Goal: Task Accomplishment & Management: Manage account settings

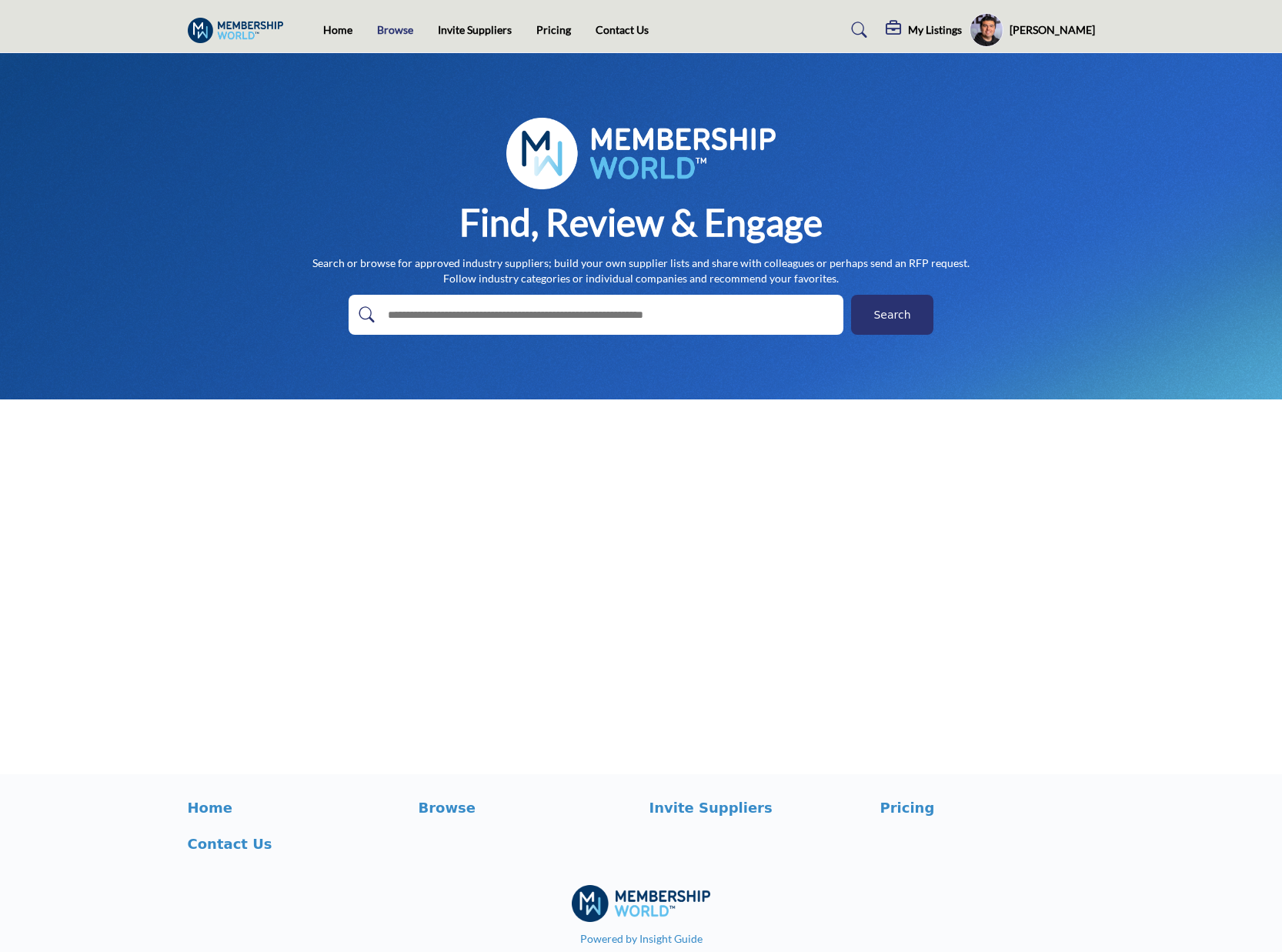
click at [391, 28] on link "Browse" at bounding box center [395, 29] width 36 height 13
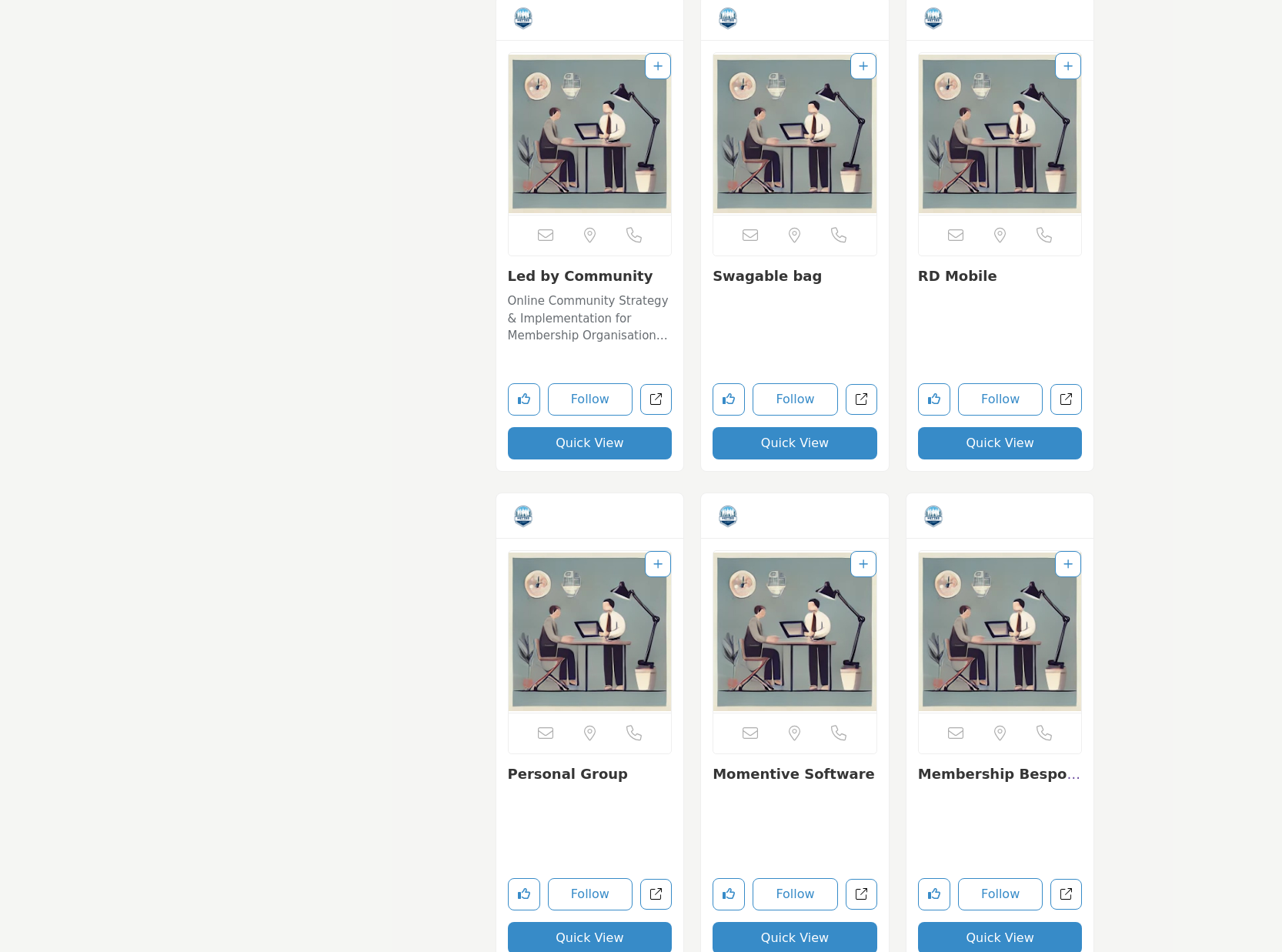
scroll to position [1684, 0]
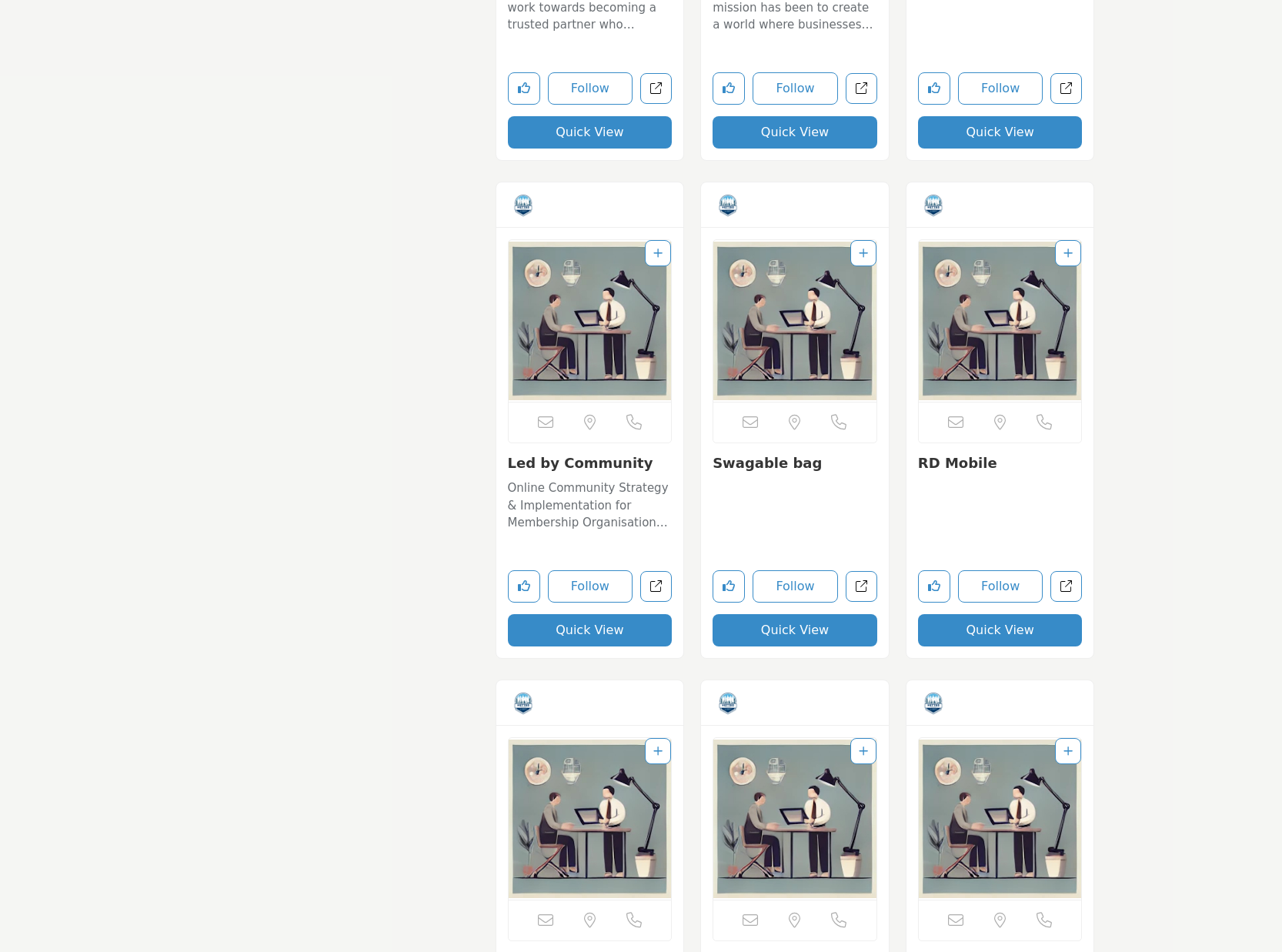
click at [612, 342] on img "Open Listing in new tab" at bounding box center [591, 321] width 163 height 162
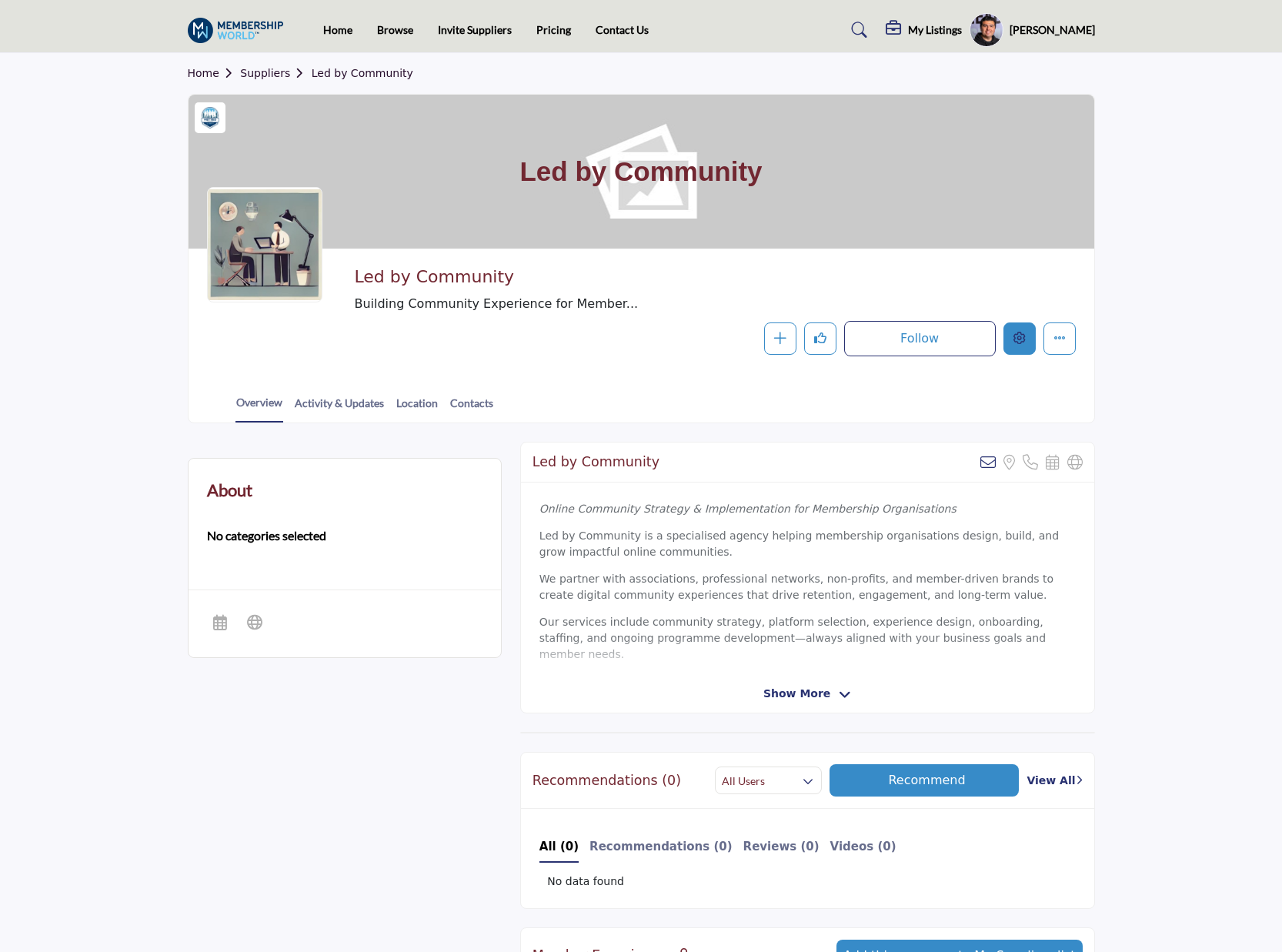
click at [1018, 338] on icon "Edit company" at bounding box center [1020, 338] width 13 height 13
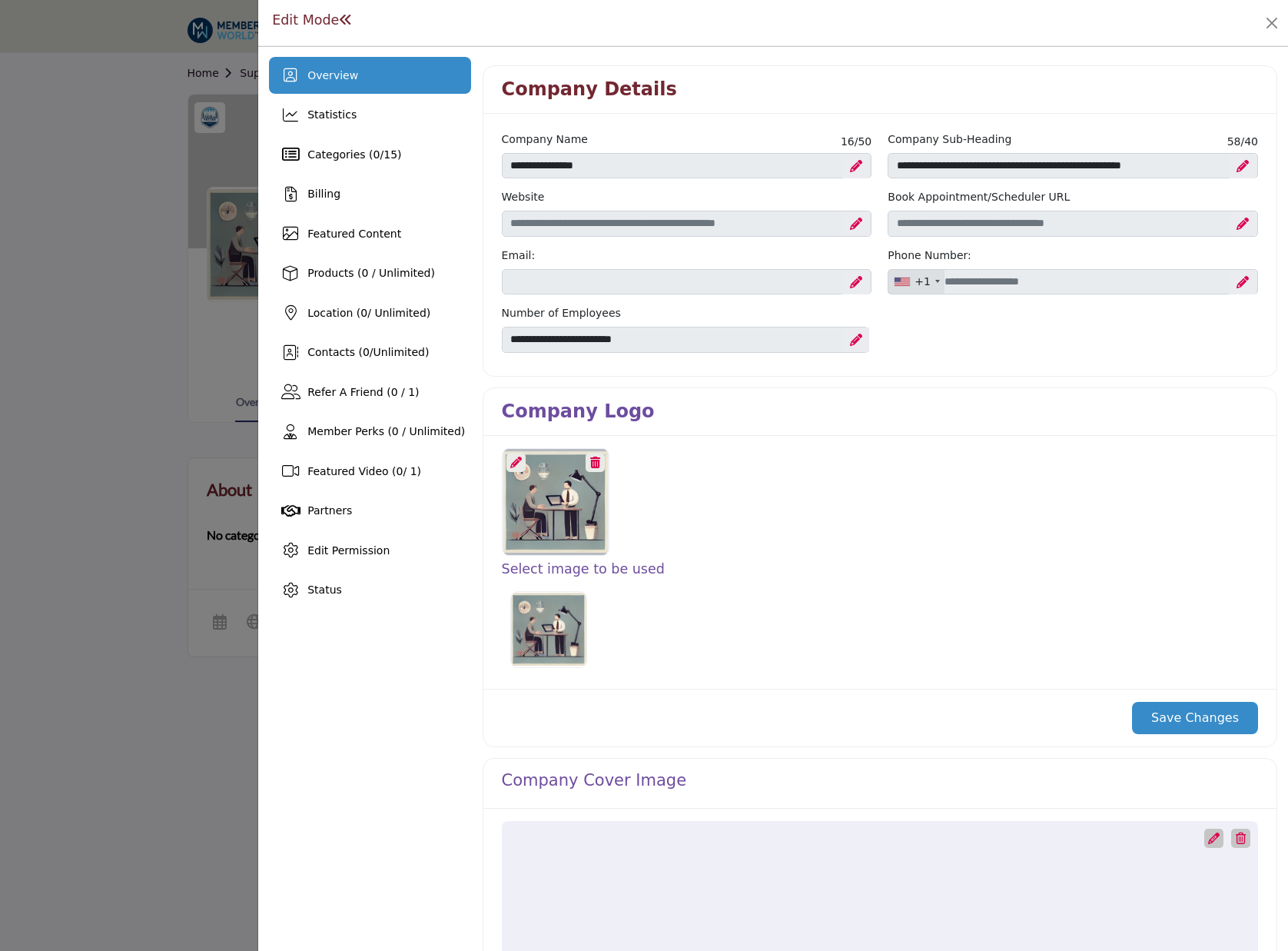
click at [518, 464] on icon at bounding box center [516, 462] width 12 height 12
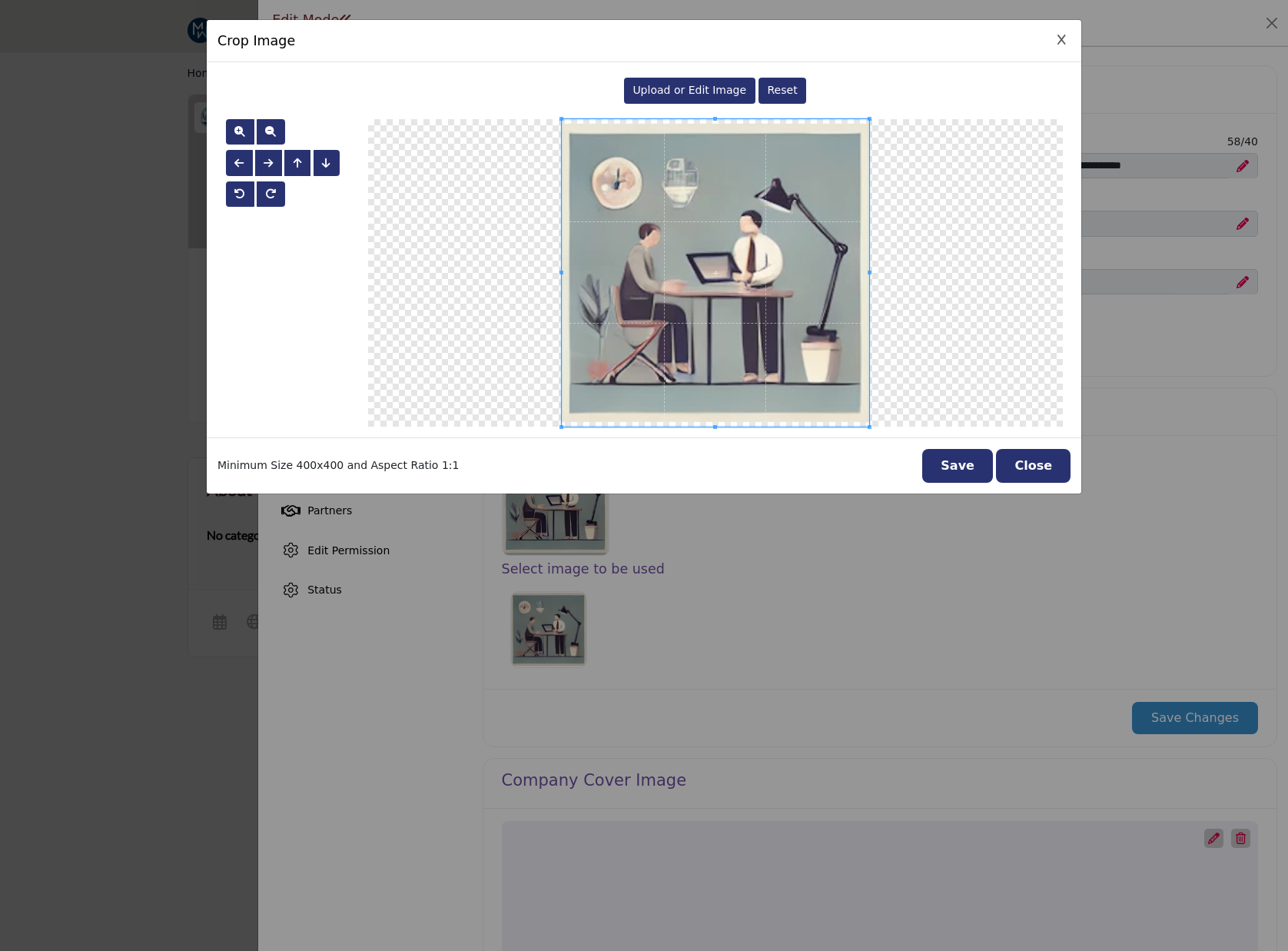
click at [686, 94] on span "Upload or Edit Image" at bounding box center [689, 90] width 114 height 13
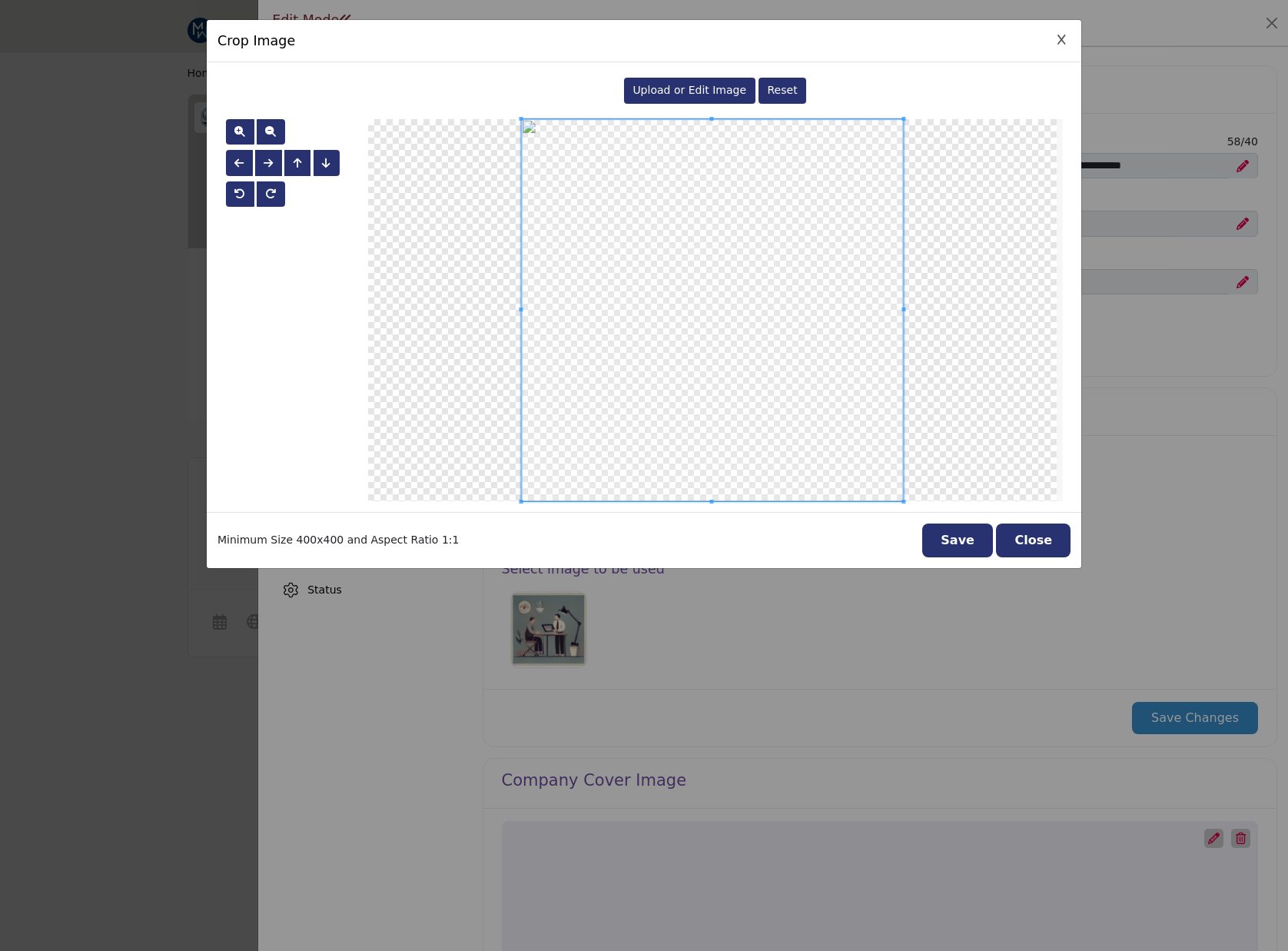
click at [977, 544] on button "Save" at bounding box center [958, 540] width 71 height 34
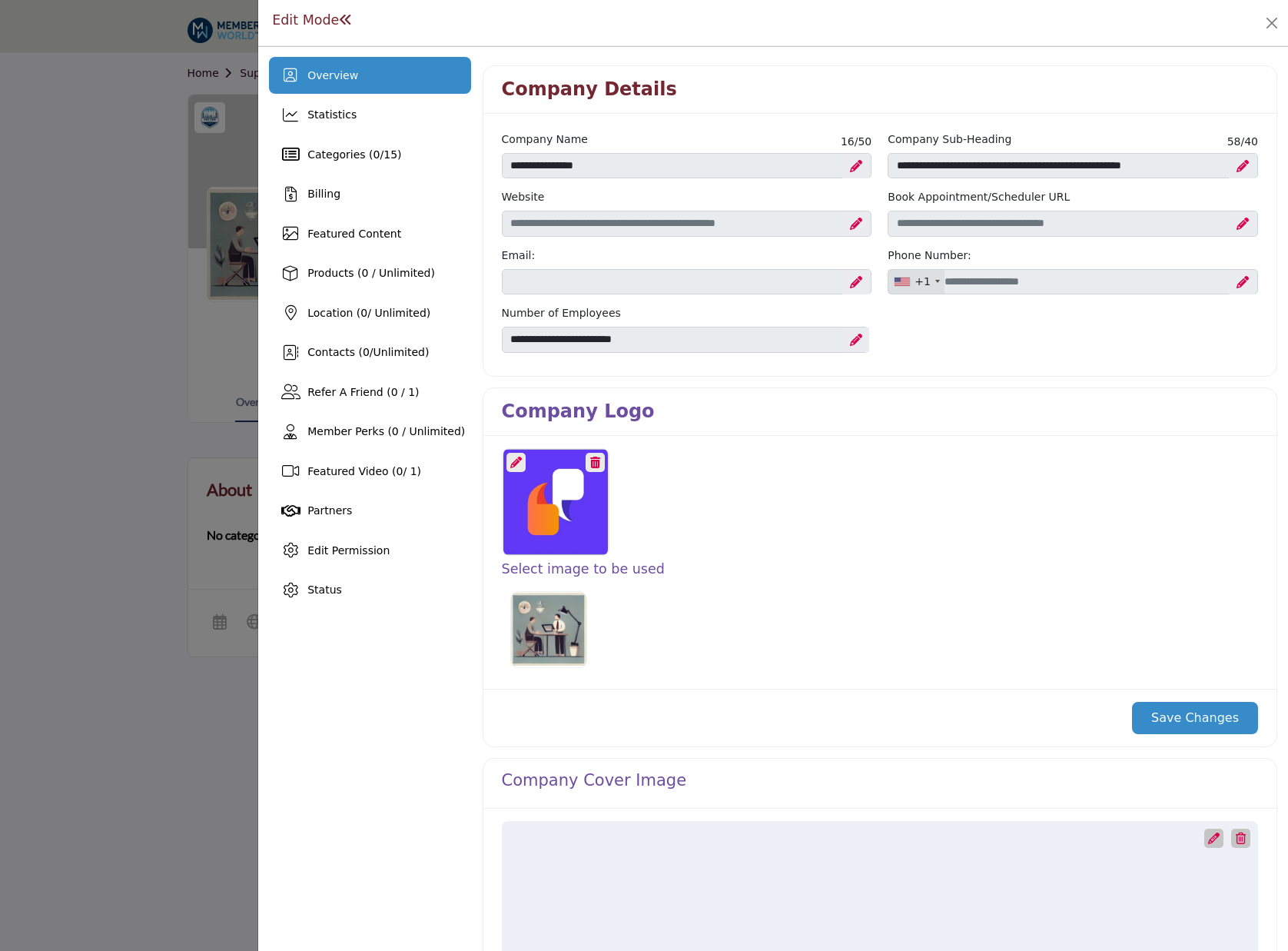
click at [1214, 729] on button "Save Changes" at bounding box center [1195, 718] width 126 height 32
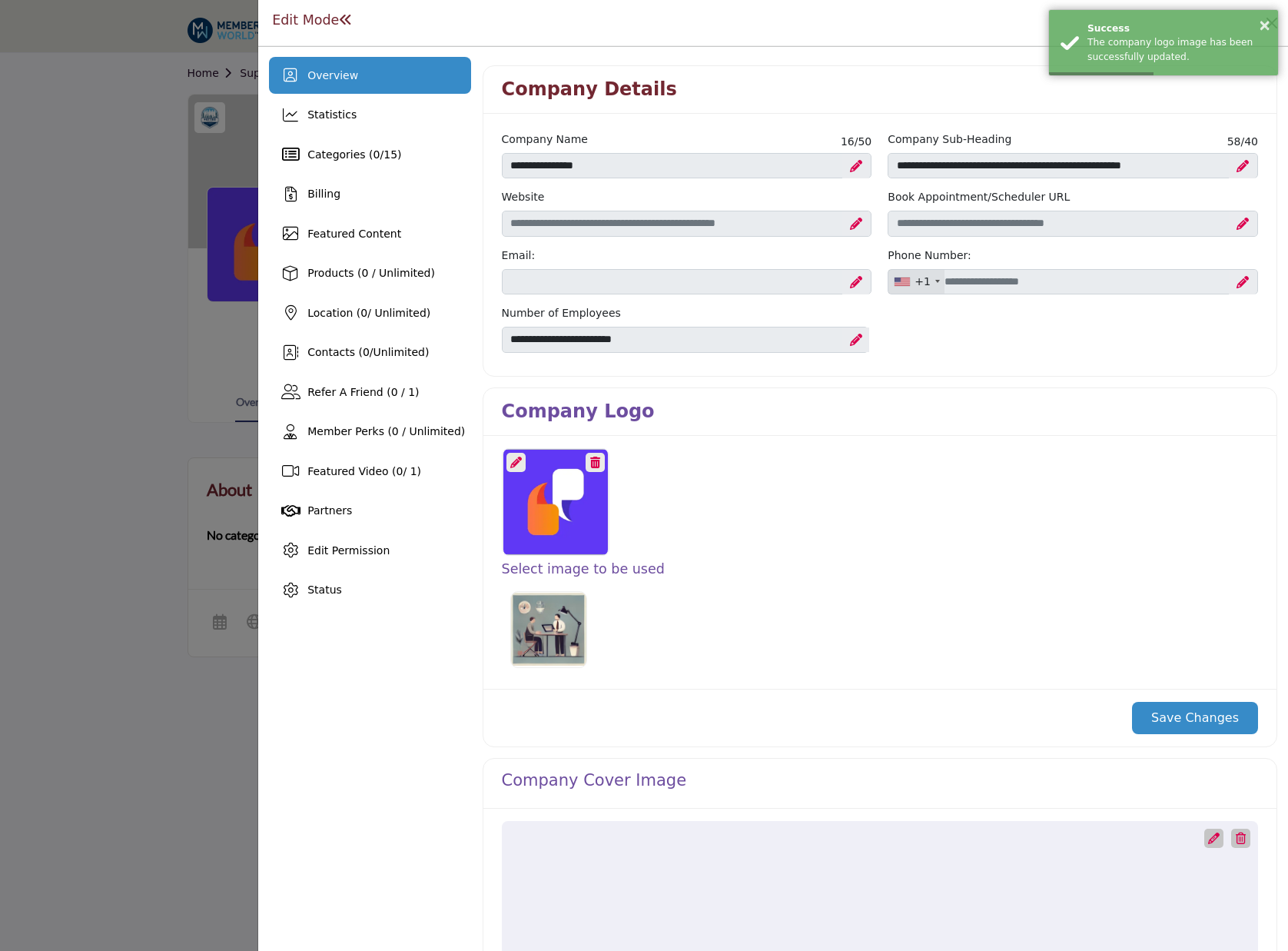
click at [850, 220] on icon at bounding box center [857, 224] width 13 height 13
click at [731, 226] on input "Enter company website" at bounding box center [687, 223] width 370 height 26
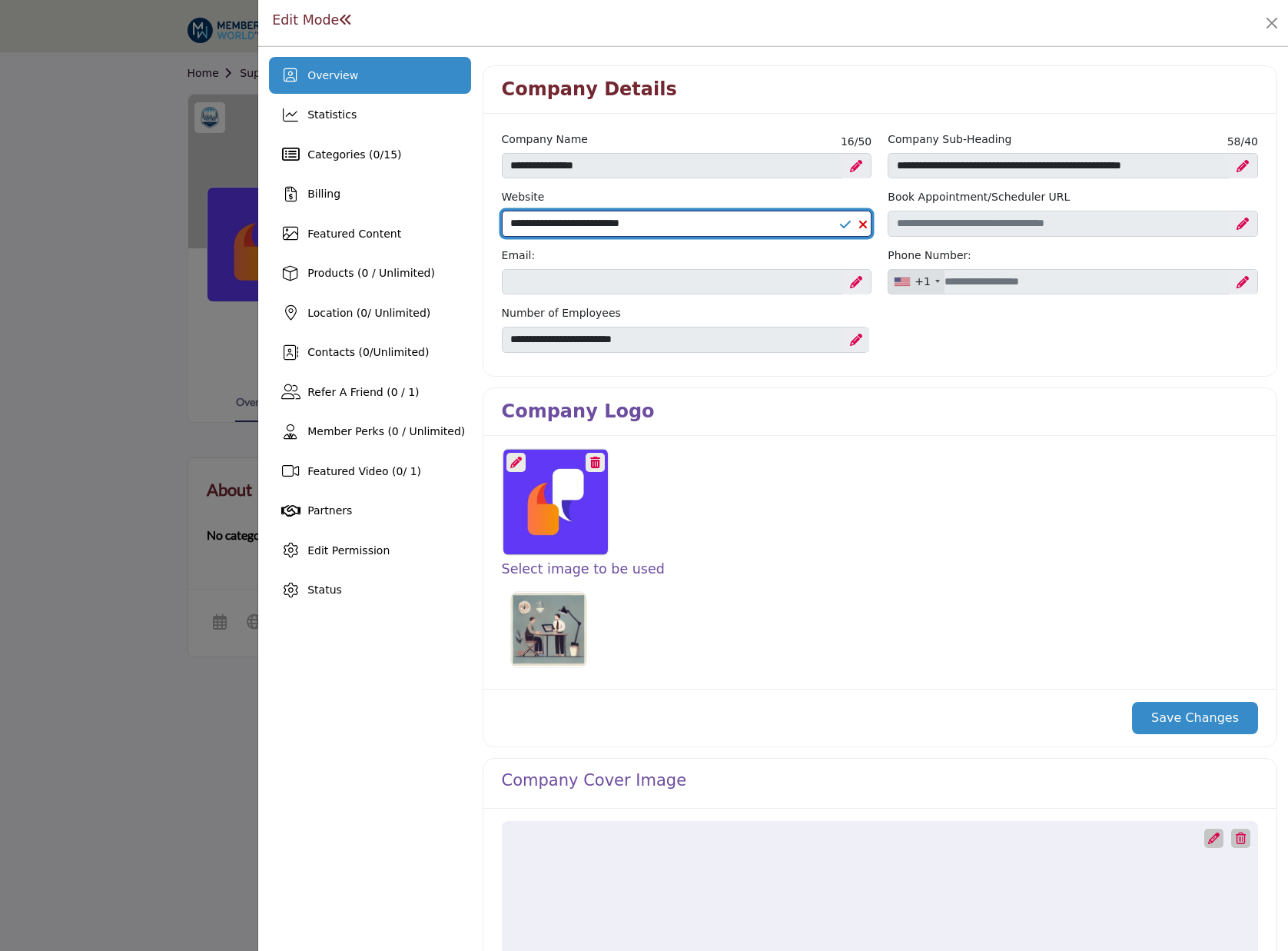
type input "**********"
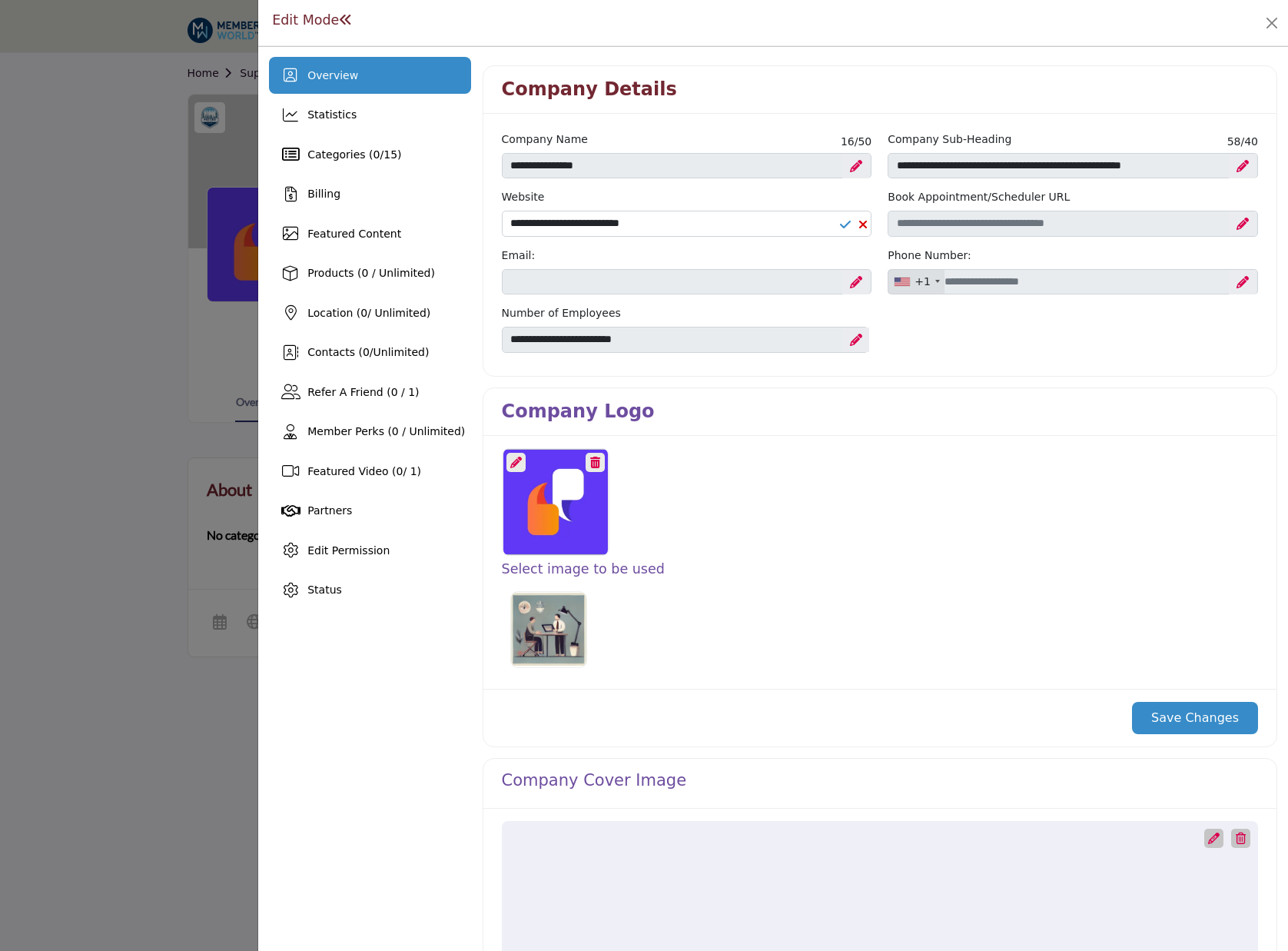
click at [847, 225] on div at bounding box center [853, 224] width 27 height 13
click at [840, 224] on icon at bounding box center [846, 224] width 11 height 13
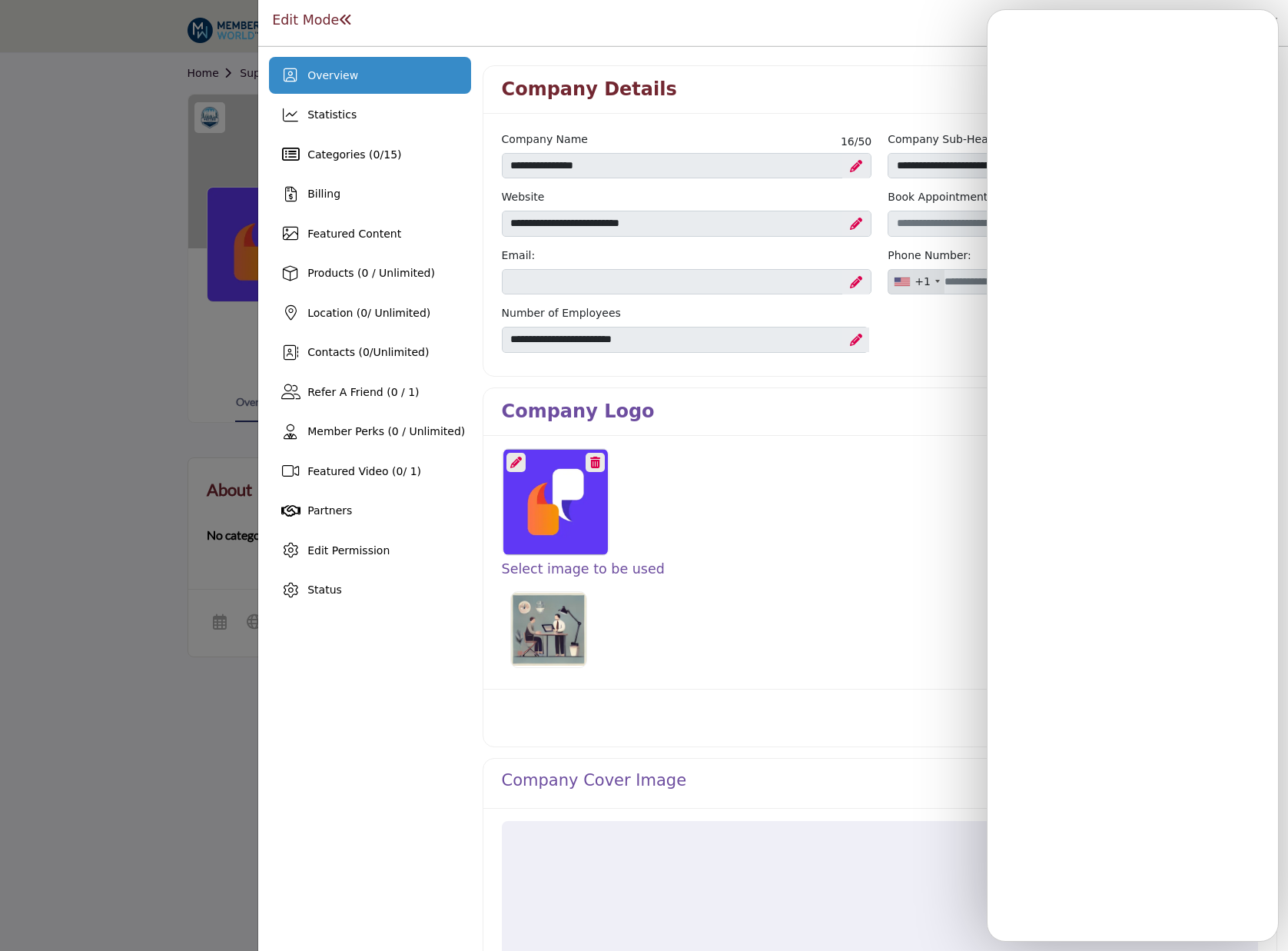
drag, startPoint x: 959, startPoint y: 383, endPoint x: 959, endPoint y: 372, distance: 11.0
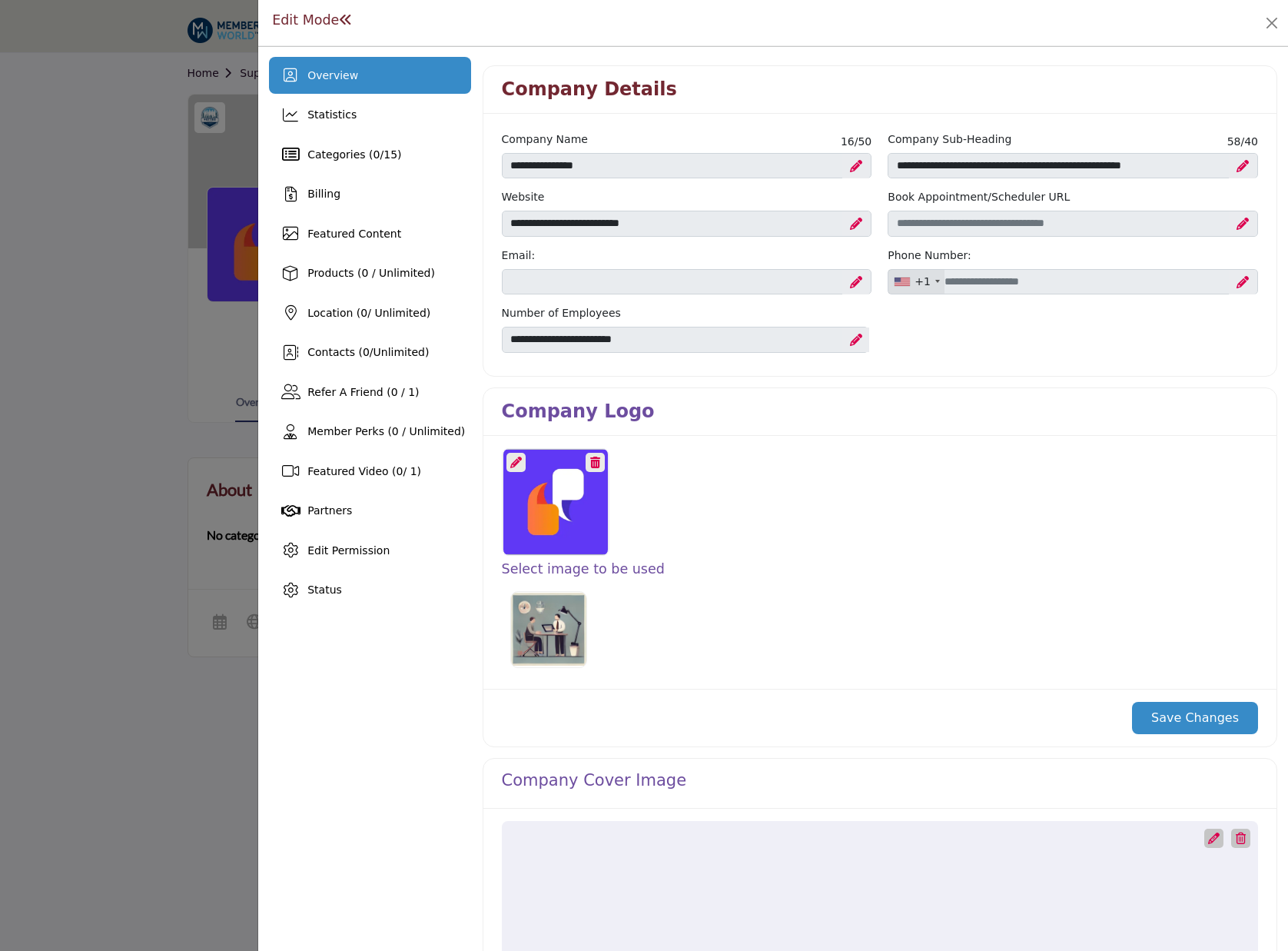
click at [1237, 219] on icon at bounding box center [1243, 224] width 13 height 13
click at [1085, 224] on input "Schedular link" at bounding box center [1073, 223] width 370 height 26
paste input "**********"
type input "**********"
click at [917, 278] on div "+1" at bounding box center [922, 282] width 16 height 16
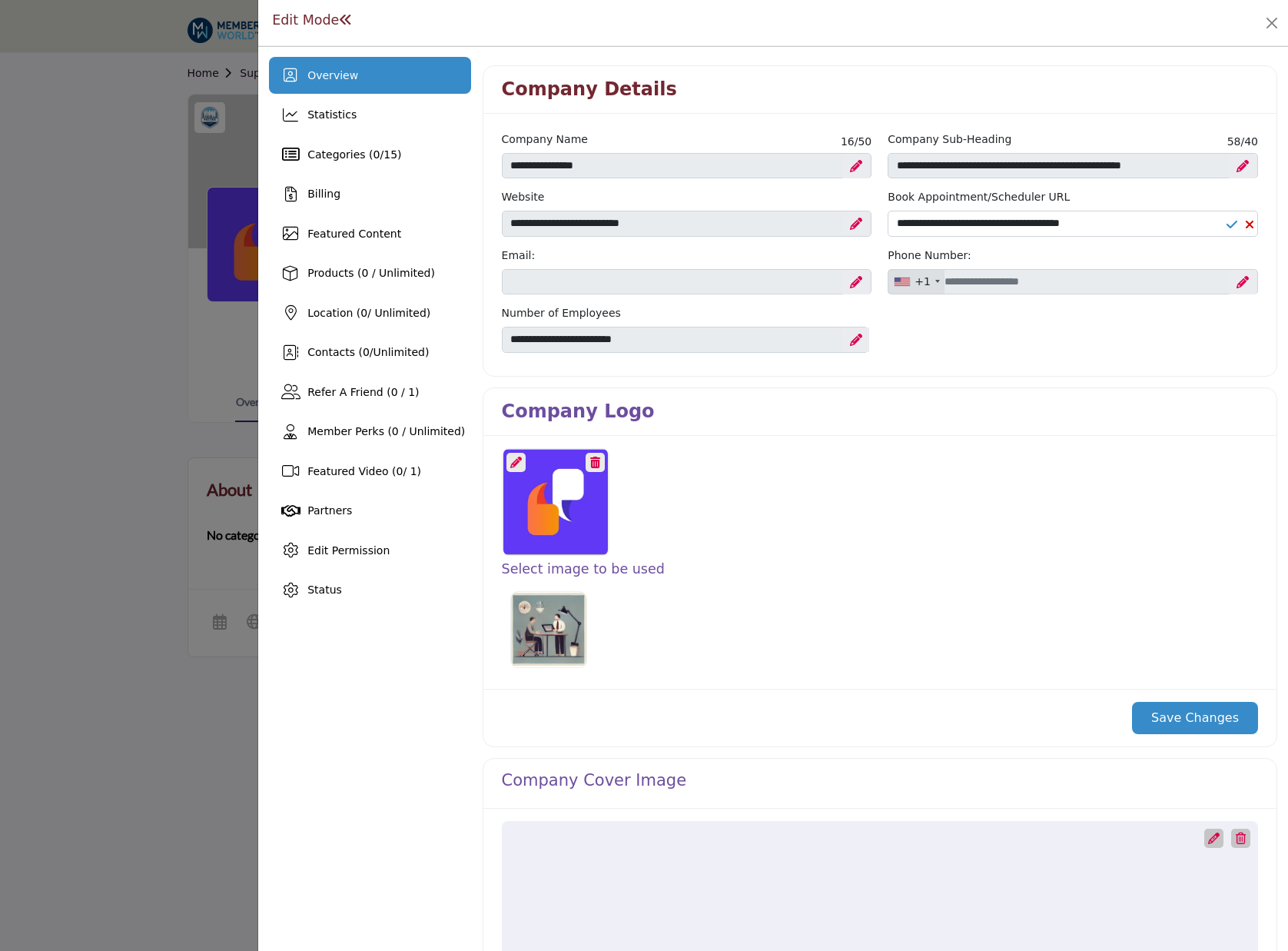
click at [1192, 715] on button "Save Changes" at bounding box center [1195, 718] width 126 height 32
click at [376, 241] on div "Featured Content" at bounding box center [355, 234] width 94 height 16
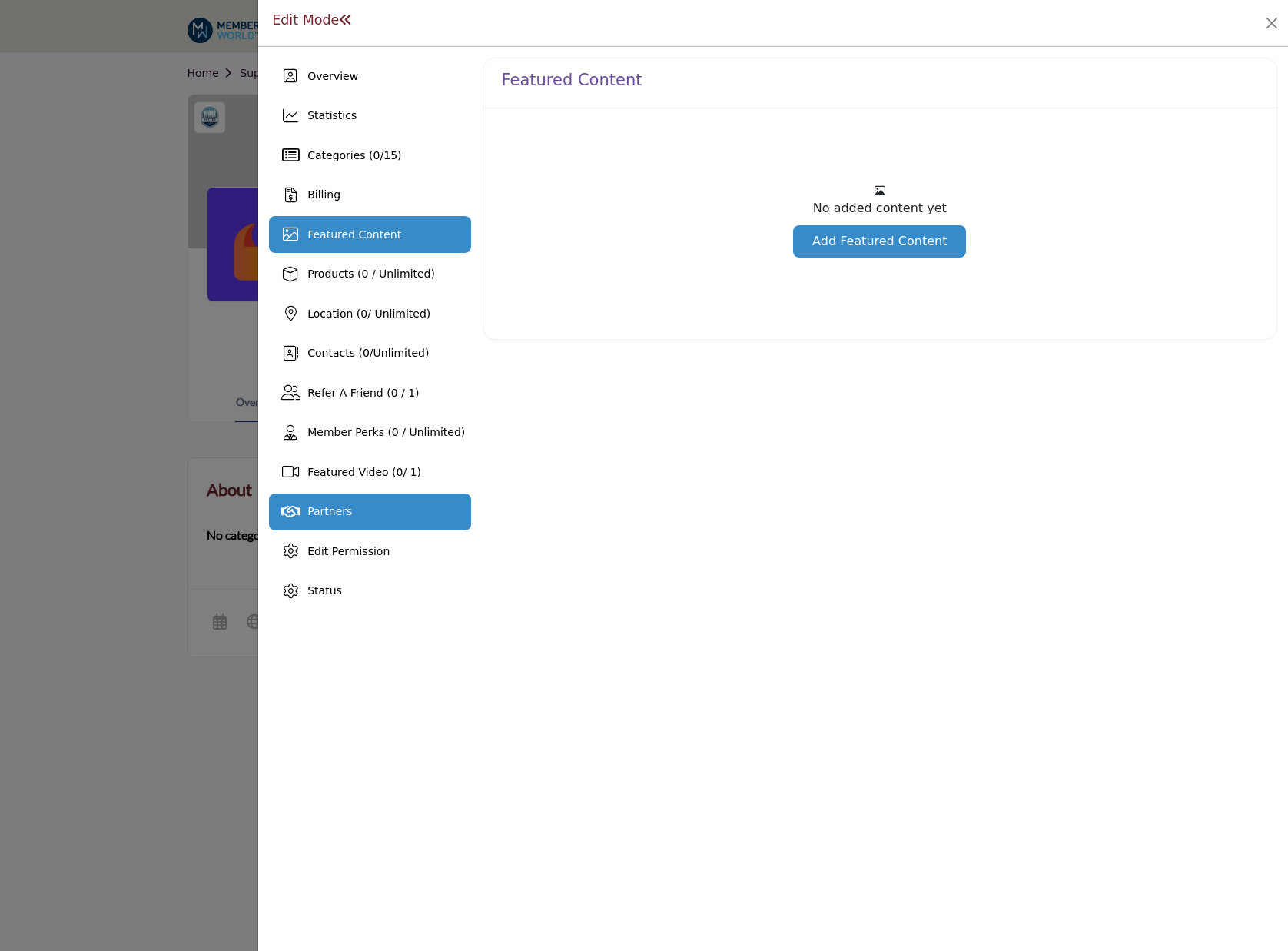
click at [355, 509] on div "Partners" at bounding box center [369, 512] width 202 height 37
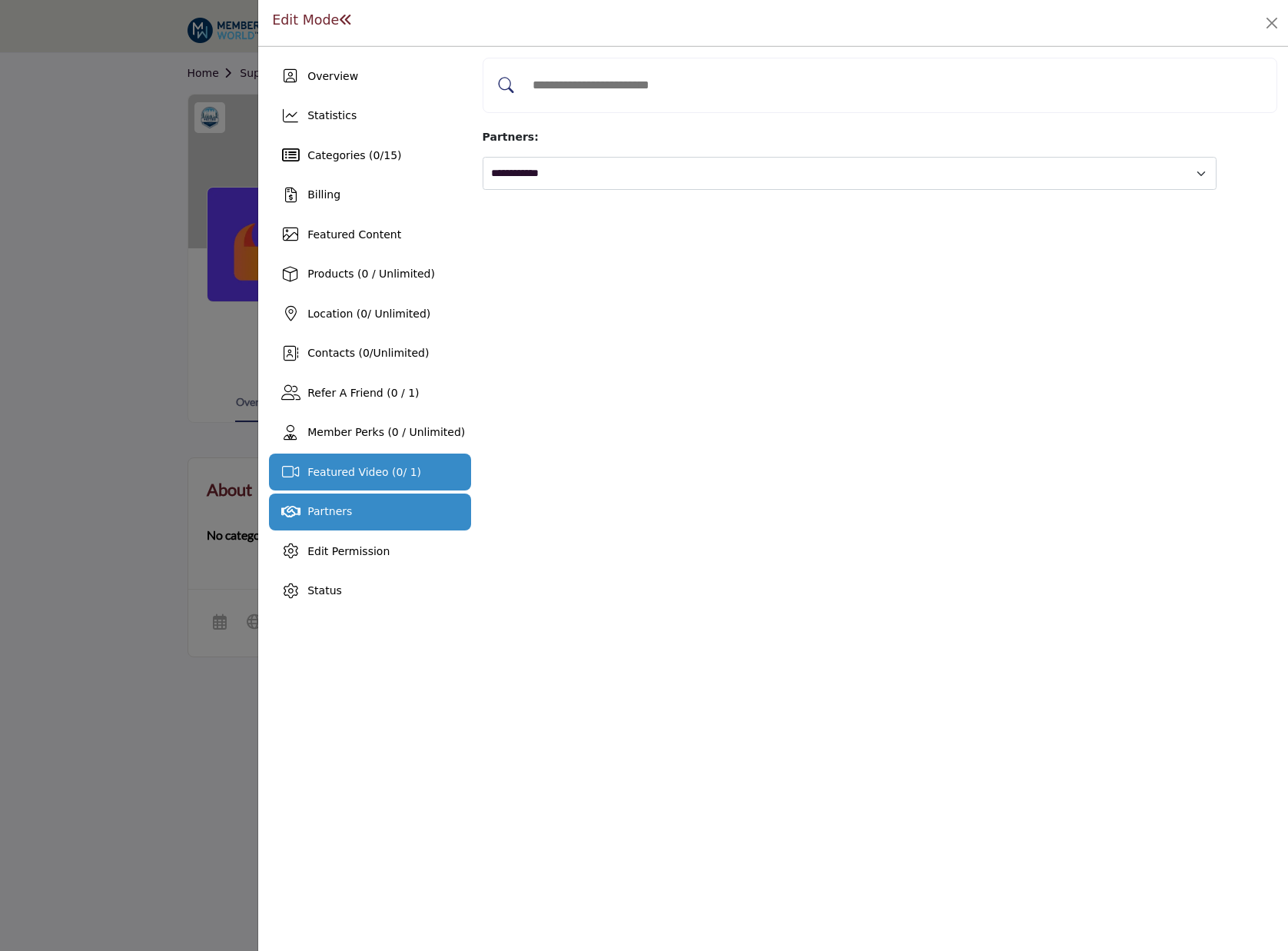
click at [358, 476] on span "Featured Video ( 0 / 1)" at bounding box center [364, 472] width 114 height 13
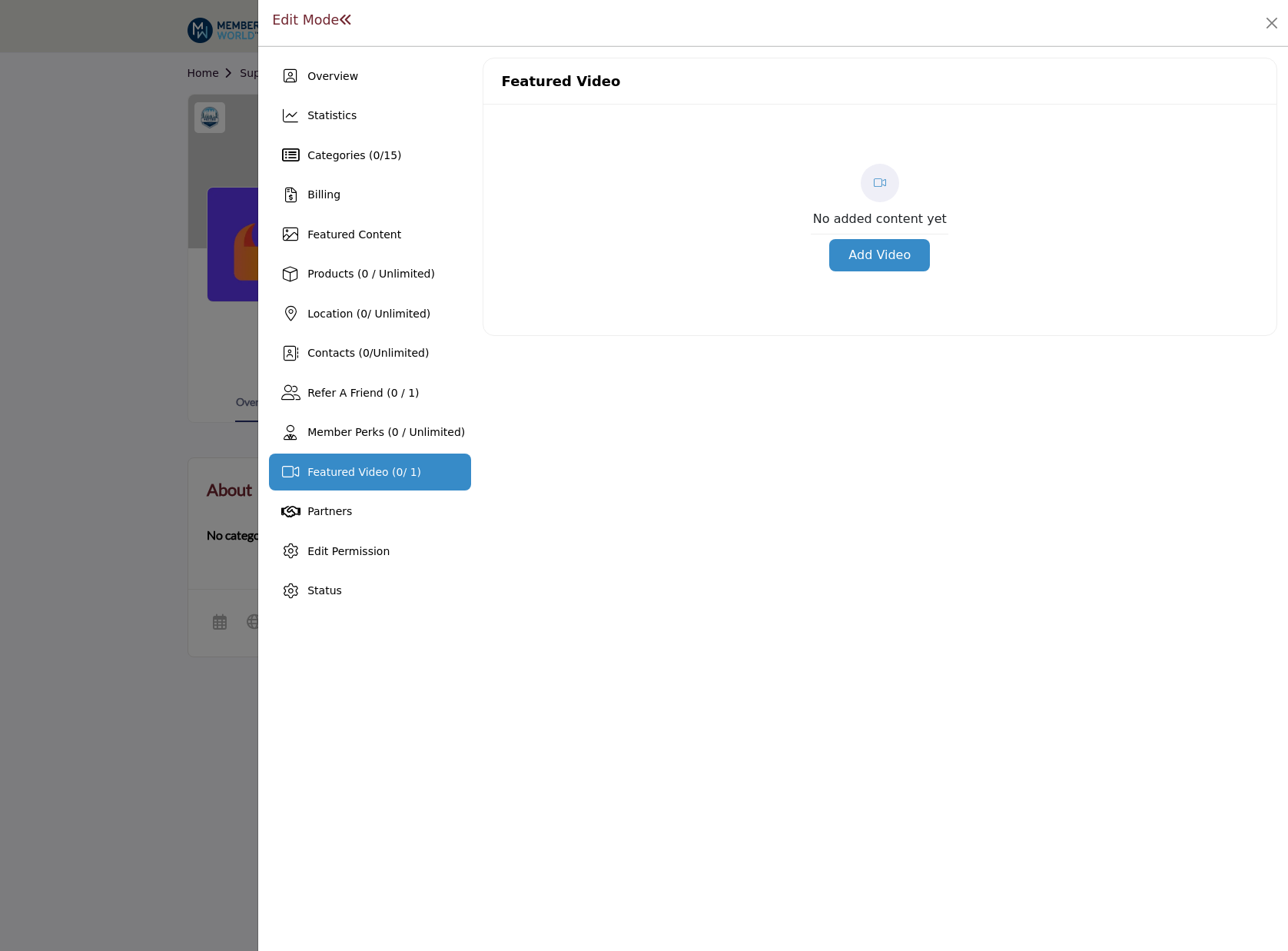
click at [358, 454] on div "Featured Video ( 0 / 1)" at bounding box center [369, 472] width 202 height 37
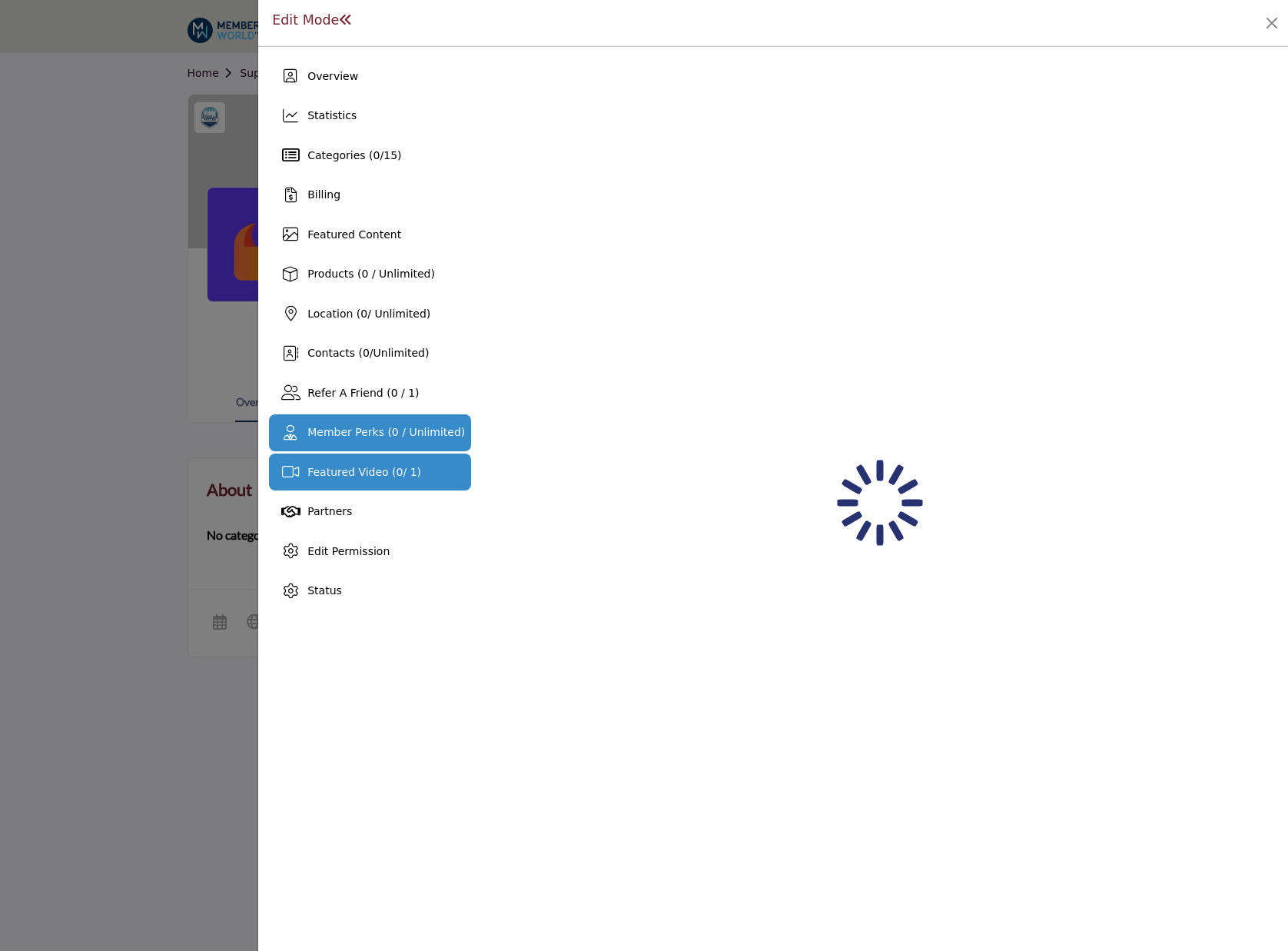
click at [364, 431] on span "Member Perks (0 / Unlimited)" at bounding box center [386, 432] width 158 height 13
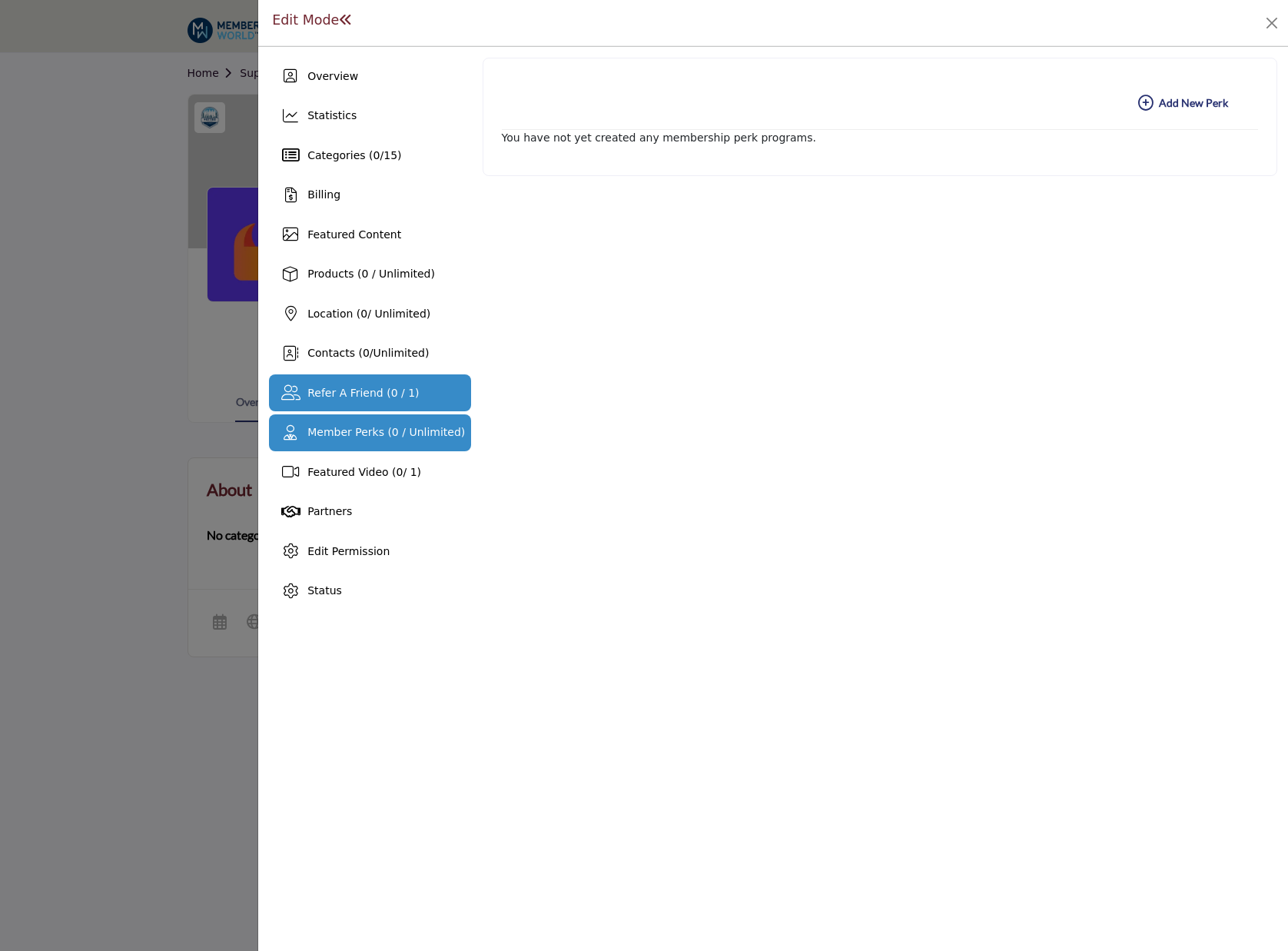
click at [411, 386] on div "Refer A Friend (0 / 1)" at bounding box center [369, 392] width 202 height 37
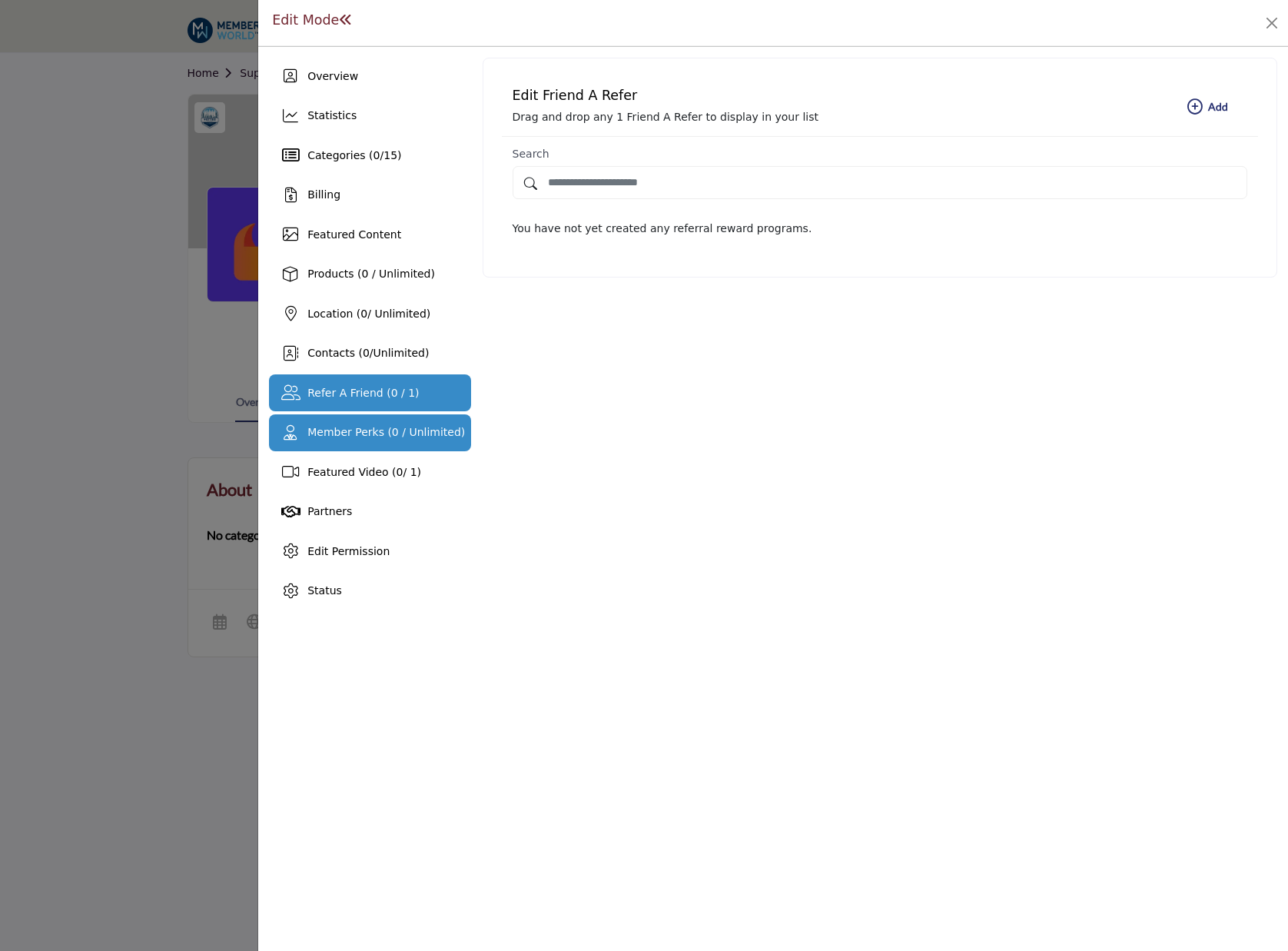
click at [422, 442] on div "Member Perks (0 / Unlimited)" at bounding box center [369, 432] width 202 height 37
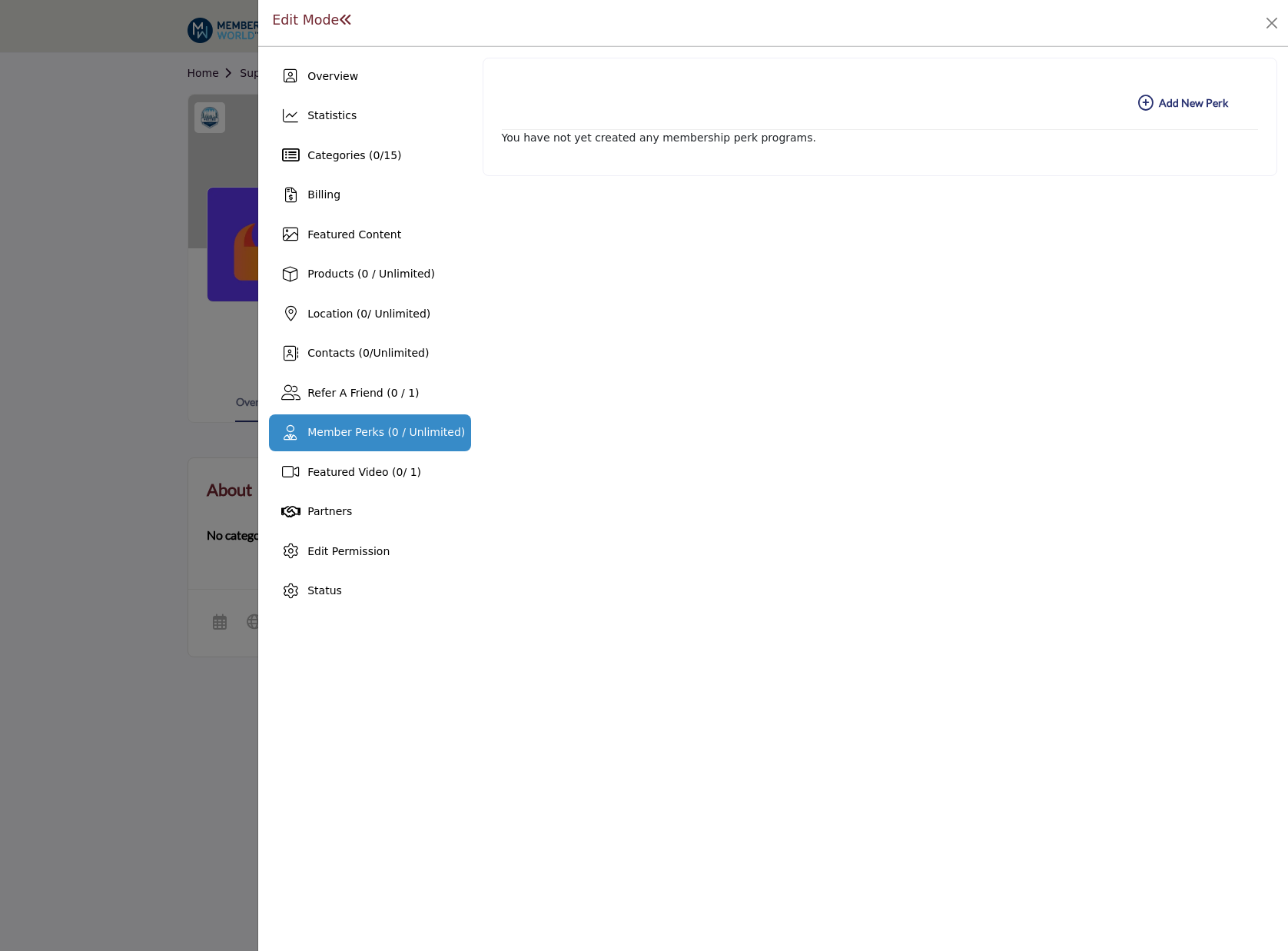
click at [1165, 102] on b "Add New Add New Perk" at bounding box center [1183, 104] width 90 height 16
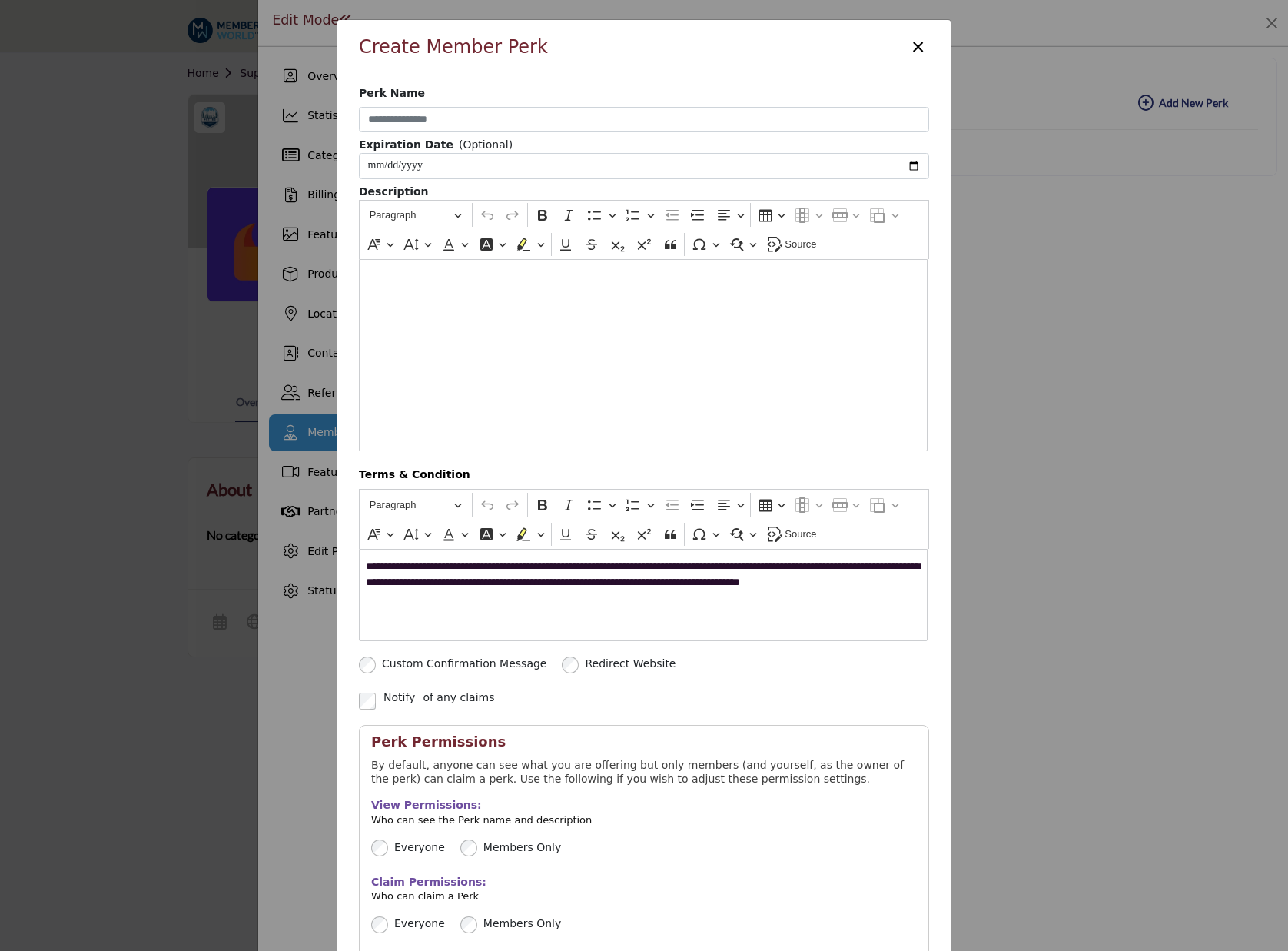
click at [915, 45] on button "×" at bounding box center [918, 45] width 22 height 29
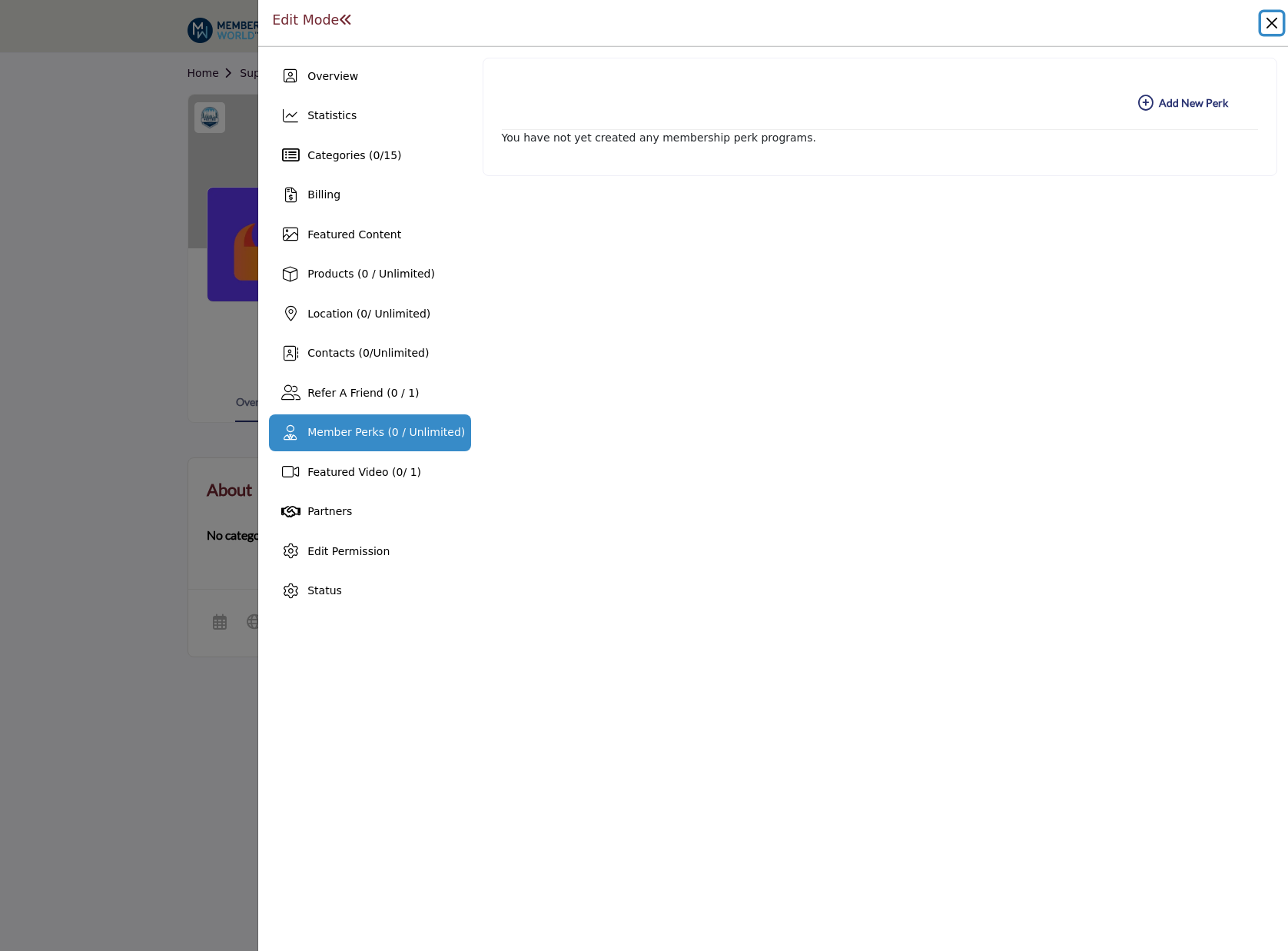
drag, startPoint x: 1274, startPoint y: 20, endPoint x: 1241, endPoint y: 41, distance: 39.1
click at [1274, 20] on button "Close" at bounding box center [1272, 23] width 21 height 21
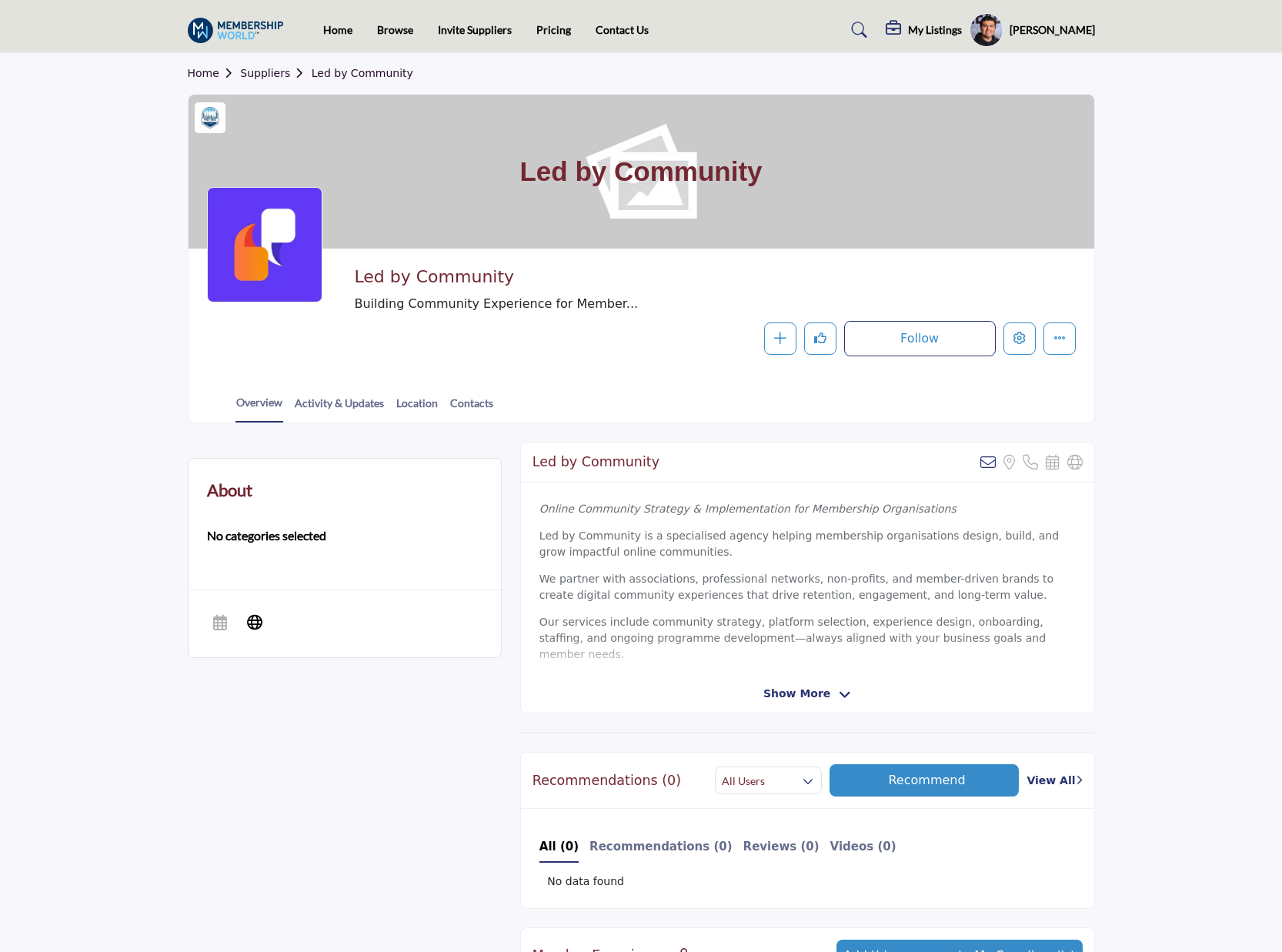
click at [1064, 24] on h5 "[PERSON_NAME]" at bounding box center [1053, 30] width 86 height 16
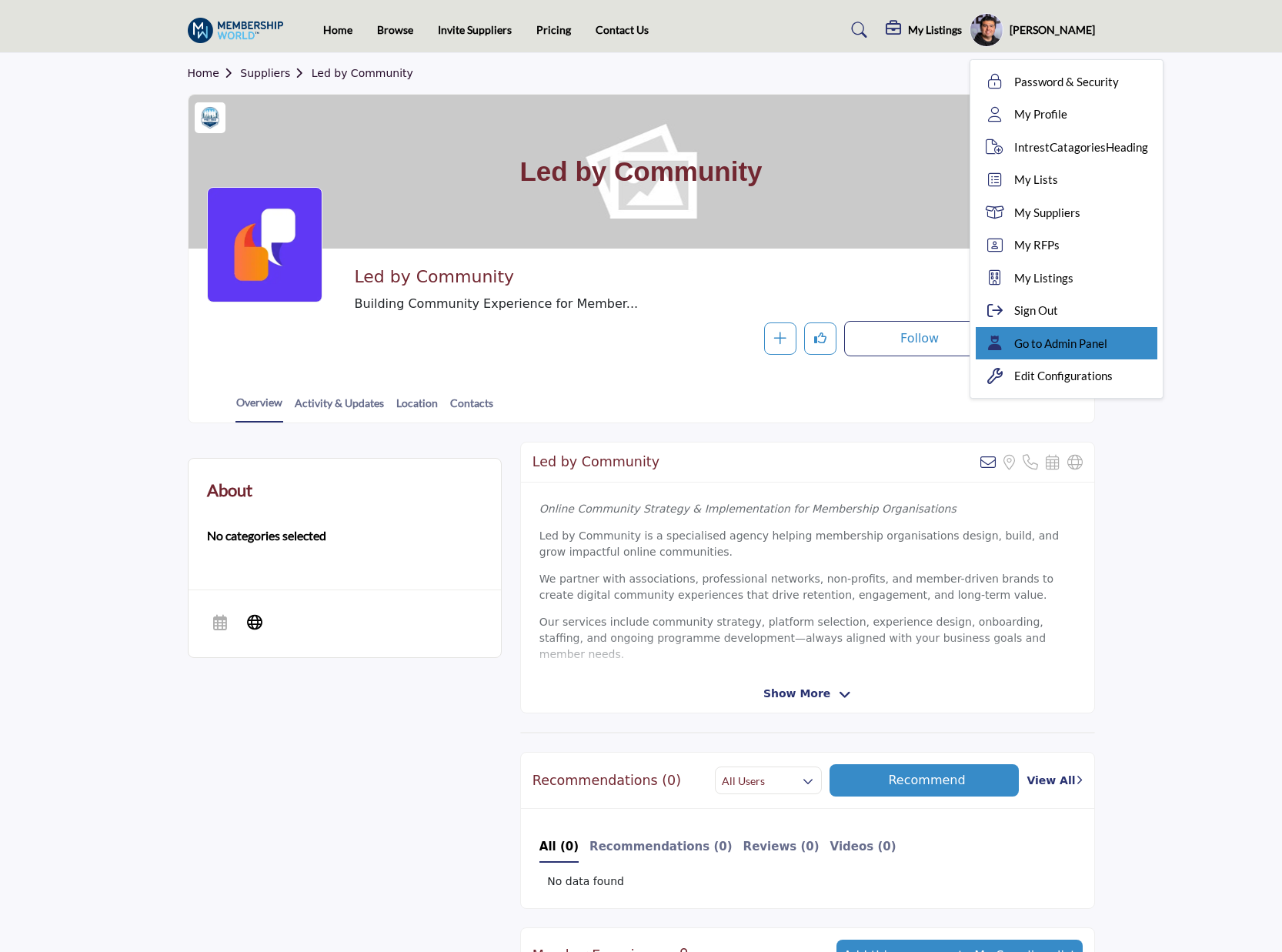
click at [1074, 343] on span "Go to Admin Panel" at bounding box center [1060, 343] width 93 height 18
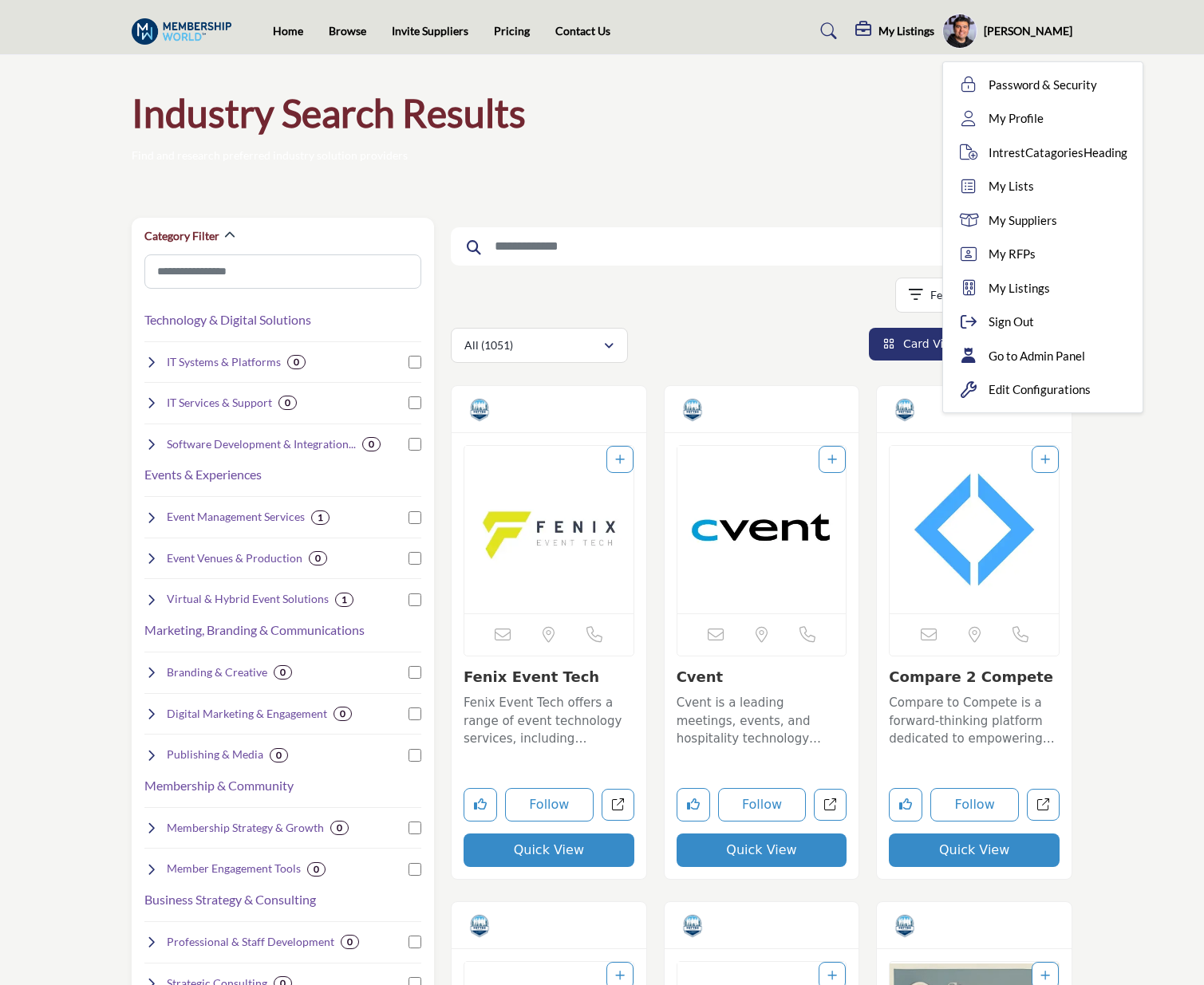
drag, startPoint x: 0, startPoint y: 0, endPoint x: 558, endPoint y: 80, distance: 563.7
click at [643, 85] on div "Industry Search Results Find and research preferred industry solution providers" at bounding box center [602, 125] width 1204 height 138
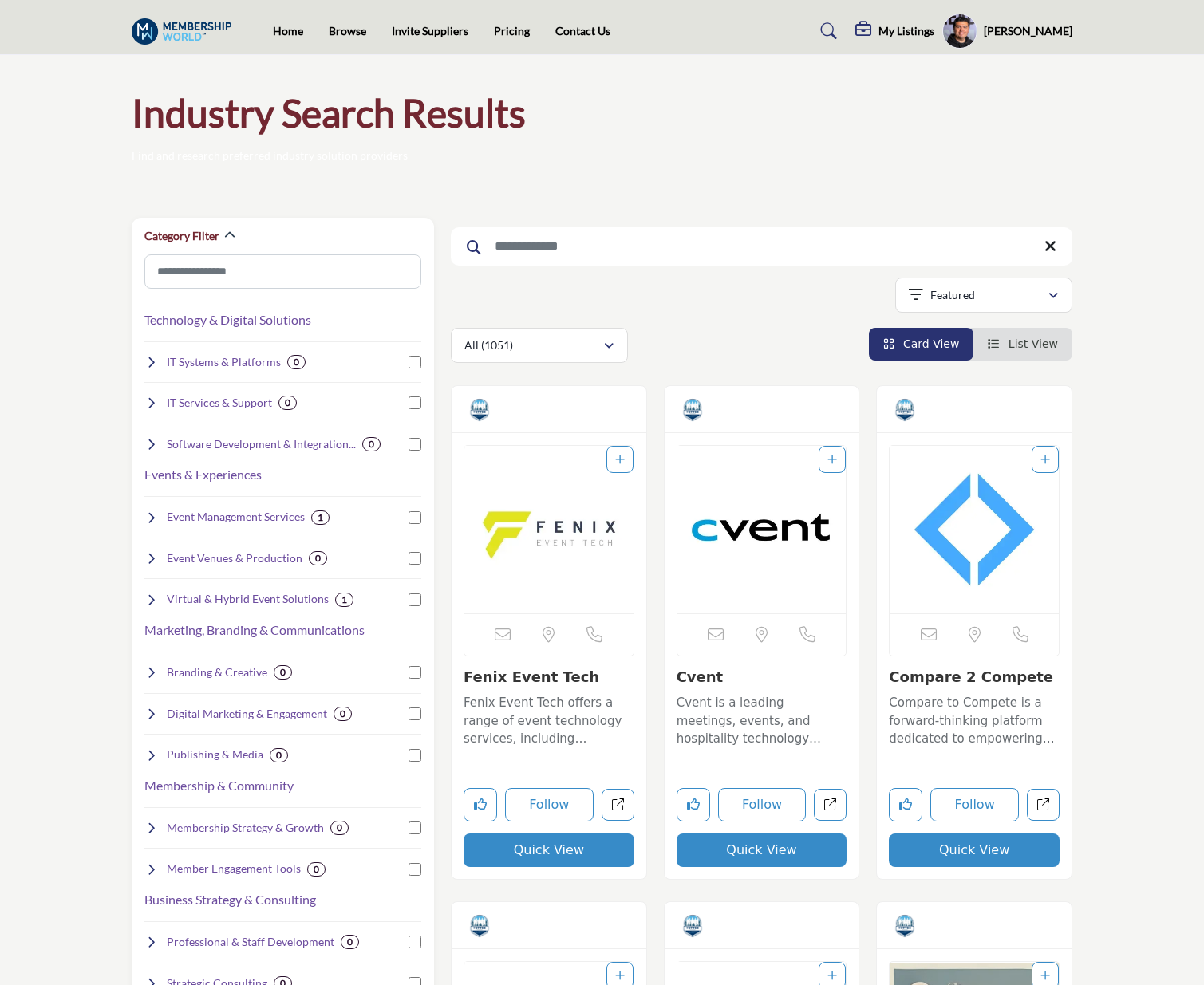
click at [193, 29] on img at bounding box center [186, 32] width 107 height 26
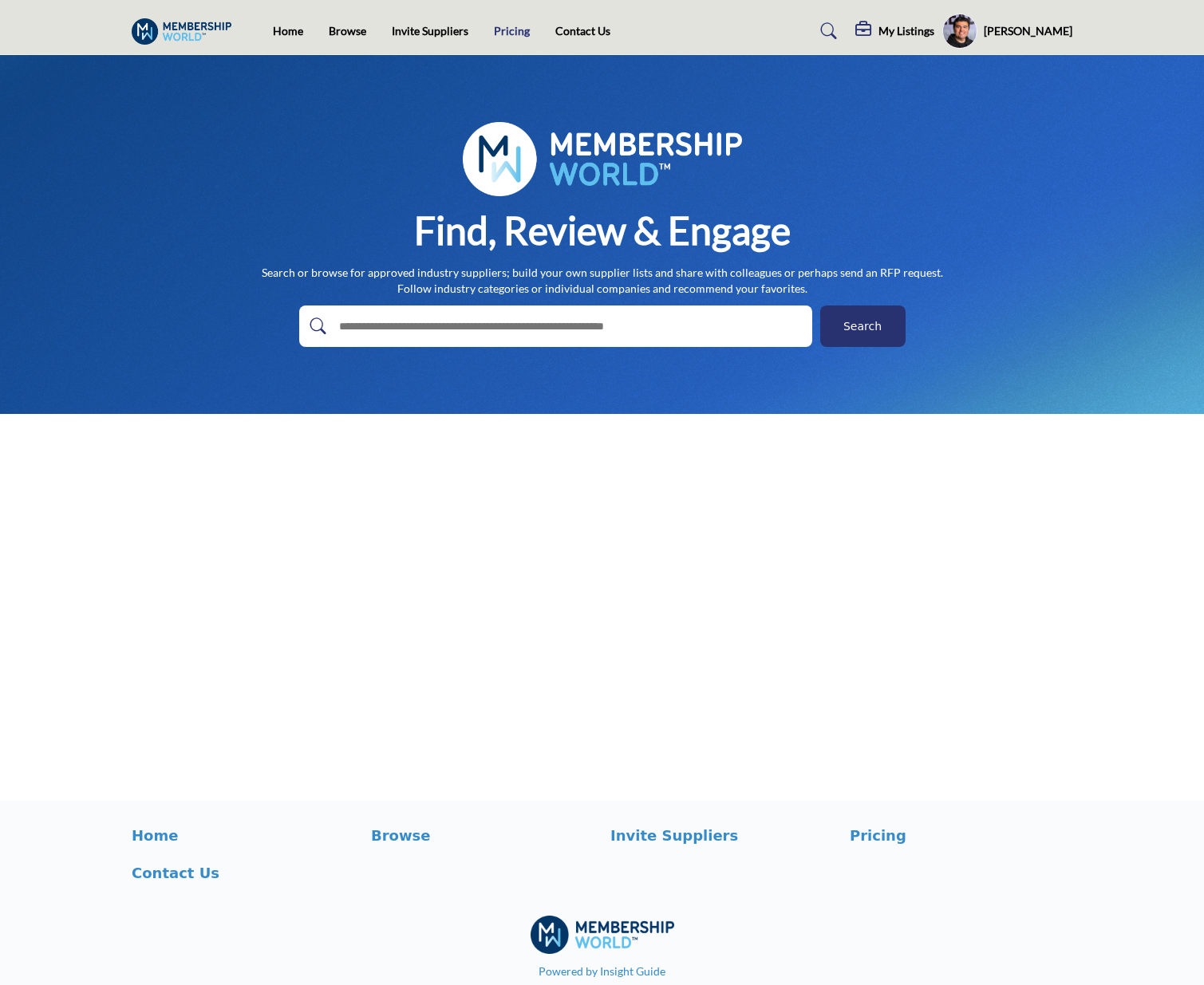
click at [506, 29] on link "Pricing" at bounding box center [512, 30] width 36 height 14
